Goal: Task Accomplishment & Management: Complete application form

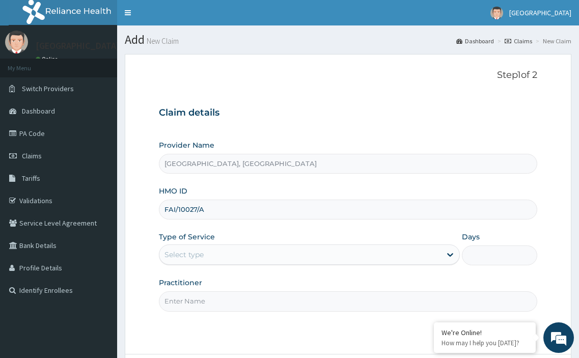
type input "FAI/10027/A"
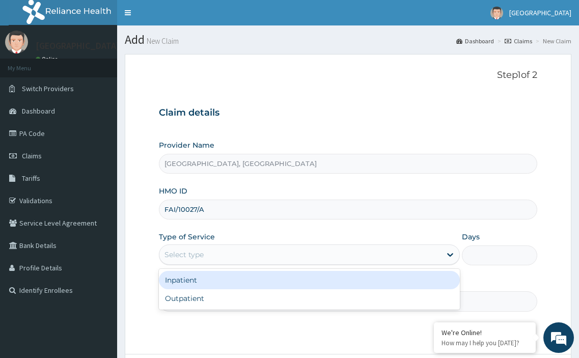
click at [190, 250] on div "Select type" at bounding box center [183, 254] width 39 height 10
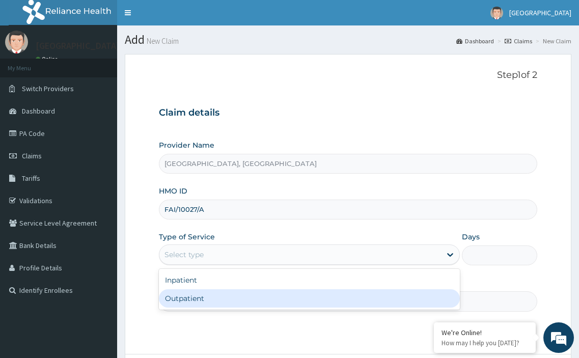
click at [180, 300] on div "Outpatient" at bounding box center [309, 298] width 301 height 18
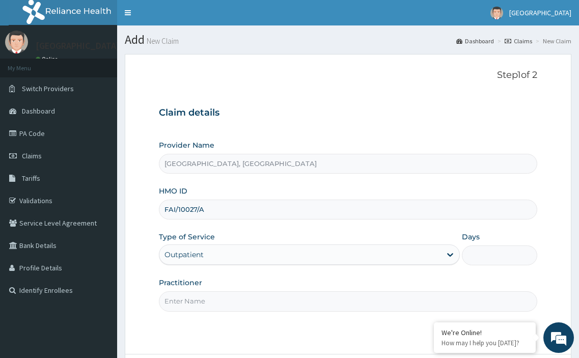
type input "1"
click at [186, 302] on input "Practitioner" at bounding box center [348, 301] width 379 height 20
type input "[PERSON_NAME]"
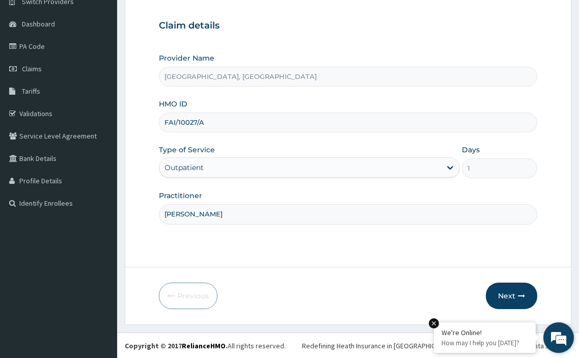
scroll to position [88, 0]
click at [504, 294] on button "Next" at bounding box center [511, 295] width 51 height 26
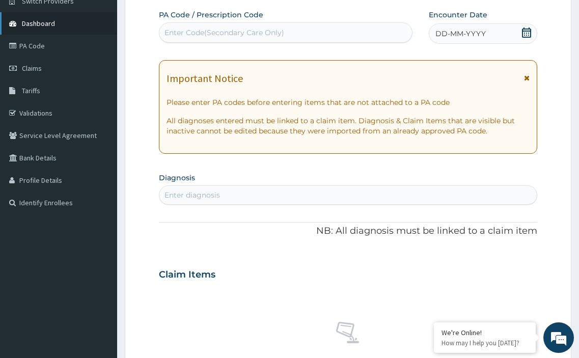
scroll to position [0, 0]
click at [209, 35] on div "Enter Code(Secondary Care Only)" at bounding box center [224, 32] width 120 height 10
paste input "PA/B751F6"
type input "PA/B751F6"
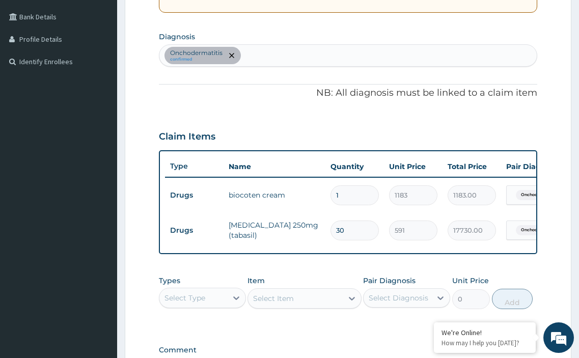
scroll to position [229, 0]
click at [204, 302] on div "Select Type" at bounding box center [184, 297] width 41 height 10
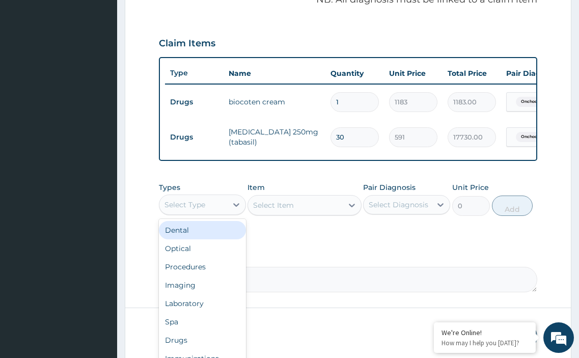
scroll to position [331, 0]
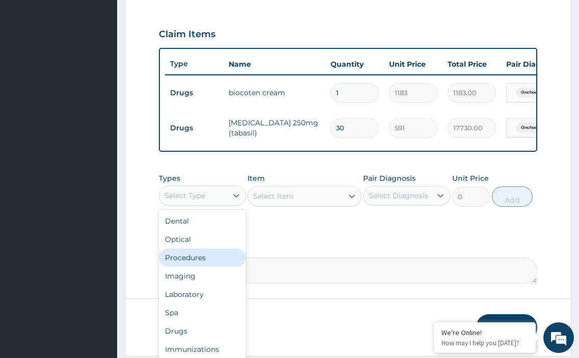
click at [201, 267] on div "Procedures" at bounding box center [202, 257] width 87 height 18
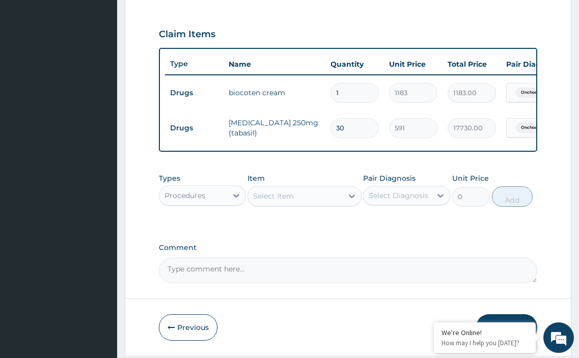
click at [302, 199] on div "Select Item" at bounding box center [295, 196] width 94 height 16
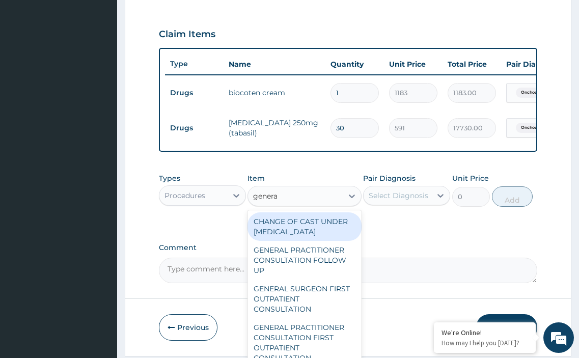
type input "general"
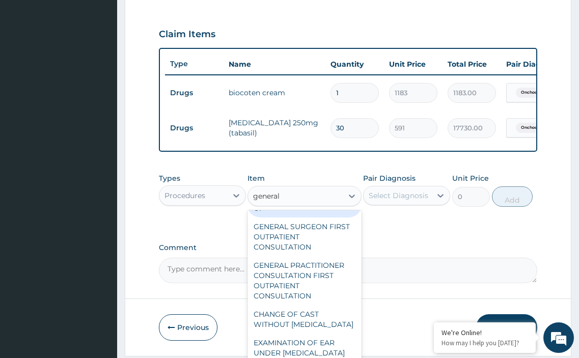
scroll to position [65, 0]
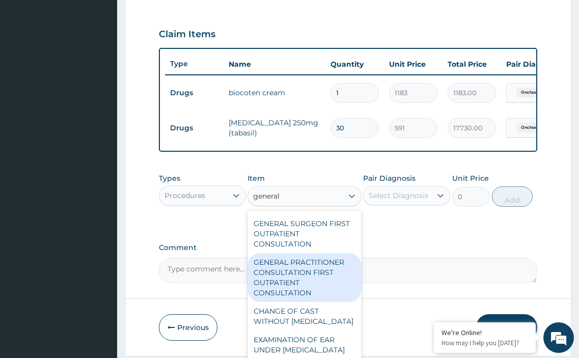
click at [298, 286] on div "GENERAL PRACTITIONER CONSULTATION FIRST OUTPATIENT CONSULTATION" at bounding box center [304, 277] width 114 height 49
type input "3548"
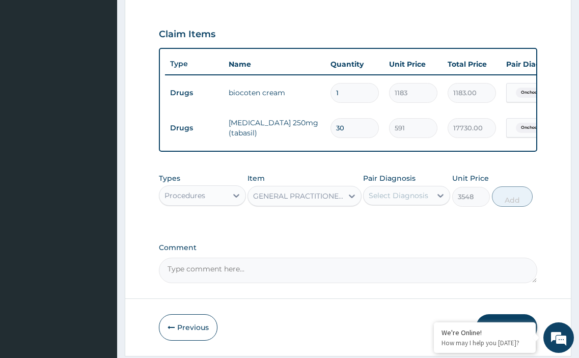
click at [411, 200] on div "Select Diagnosis" at bounding box center [399, 195] width 60 height 10
click at [372, 224] on input "checkbox" at bounding box center [372, 220] width 7 height 7
checkbox input "true"
click at [516, 207] on button "Add" at bounding box center [512, 196] width 41 height 20
type input "0"
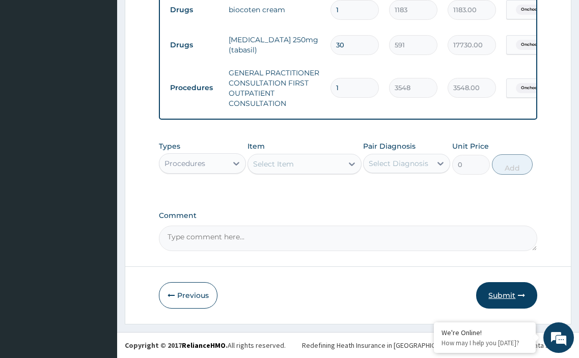
click at [501, 297] on button "Submit" at bounding box center [506, 295] width 61 height 26
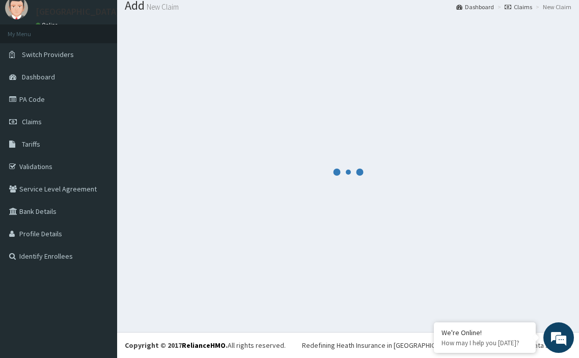
scroll to position [34, 0]
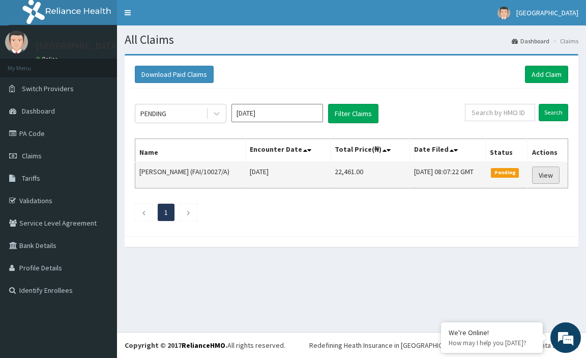
click at [545, 176] on link "View" at bounding box center [545, 174] width 27 height 17
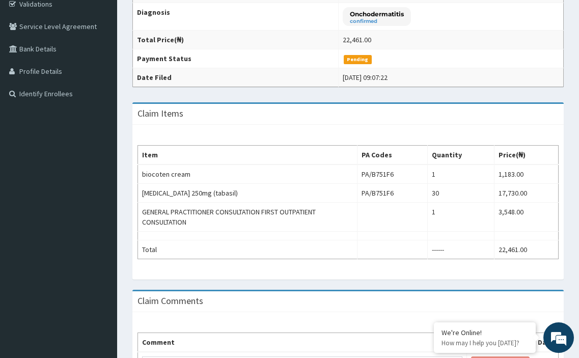
scroll to position [204, 0]
